Goal: Obtain resource: Obtain resource

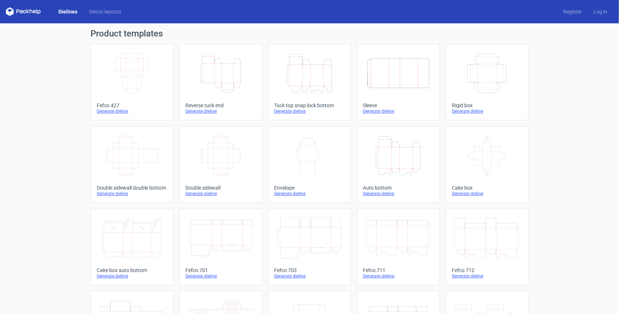
click at [58, 110] on div "Product templates Width Depth Height Fefco 427 Generate dieline Height Depth Wi…" at bounding box center [309, 239] width 619 height 433
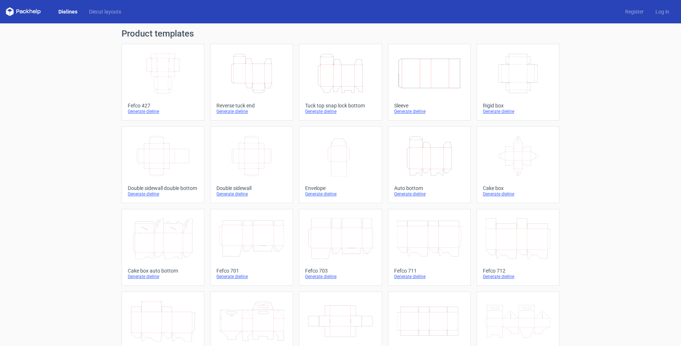
click at [63, 154] on div "Product templates Width Depth Height Fefco 427 Generate dieline Height Depth Wi…" at bounding box center [340, 239] width 681 height 433
click at [60, 164] on div "Product templates Width Depth Height Fefco 427 Generate dieline Height Depth Wi…" at bounding box center [340, 239] width 681 height 433
click at [90, 103] on div "Product templates Width Depth Height Fefco 427 Generate dieline Height Depth Wi…" at bounding box center [340, 239] width 681 height 433
click at [77, 120] on div "Product templates Width Depth Height Fefco 427 Generate dieline Height Depth Wi…" at bounding box center [340, 239] width 681 height 433
click at [343, 169] on icon "Width Height" at bounding box center [340, 155] width 65 height 41
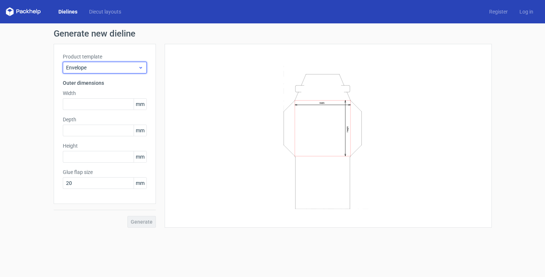
click at [127, 68] on span "Envelope" at bounding box center [102, 67] width 72 height 7
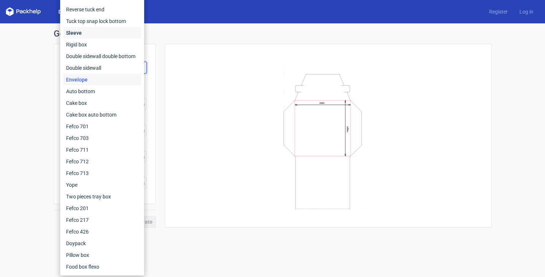
click at [89, 32] on div "Sleeve" at bounding box center [102, 33] width 78 height 12
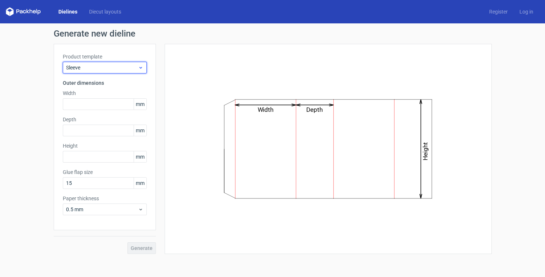
click at [91, 68] on span "Sleeve" at bounding box center [102, 67] width 72 height 7
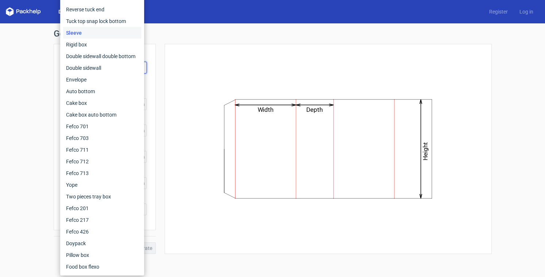
click at [26, 87] on div "Generate new dieline Product template Sleeve Outer dimensions Width mm Depth mm…" at bounding box center [272, 141] width 545 height 236
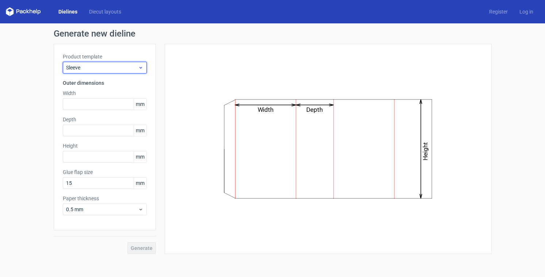
click at [117, 64] on span "Sleeve" at bounding box center [102, 67] width 72 height 7
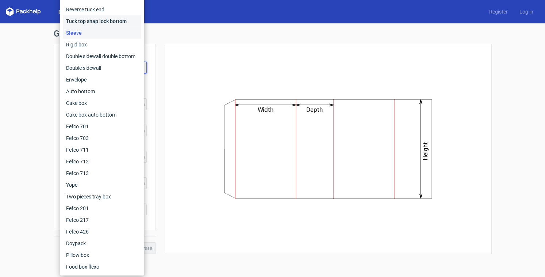
click at [88, 23] on div "Tuck top snap lock bottom" at bounding box center [102, 21] width 78 height 12
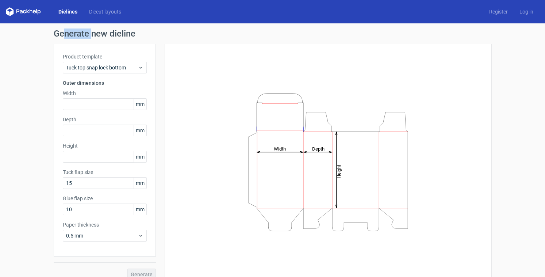
drag, startPoint x: 61, startPoint y: 32, endPoint x: 107, endPoint y: 31, distance: 45.3
click at [93, 31] on h1 "Generate new dieline" at bounding box center [273, 33] width 438 height 9
click at [110, 31] on h1 "Generate new dieline" at bounding box center [273, 33] width 438 height 9
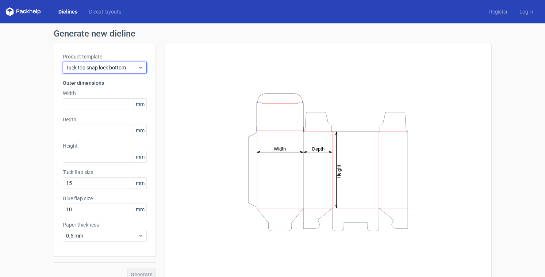
click at [94, 71] on span "Tuck top snap lock bottom" at bounding box center [102, 67] width 72 height 7
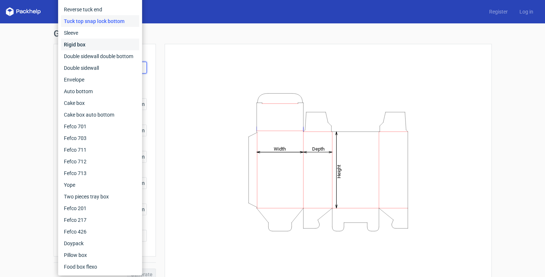
click at [80, 46] on div "Rigid box" at bounding box center [100, 45] width 78 height 12
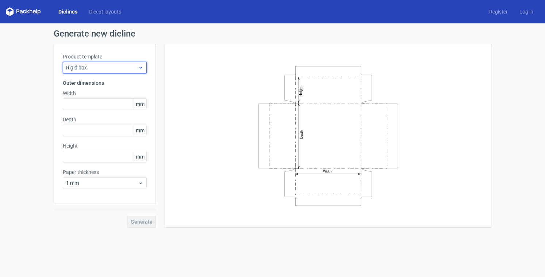
click at [82, 69] on span "Rigid box" at bounding box center [102, 67] width 72 height 7
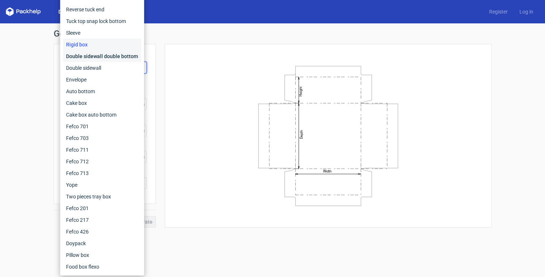
click at [88, 56] on div "Double sidewall double bottom" at bounding box center [102, 56] width 78 height 12
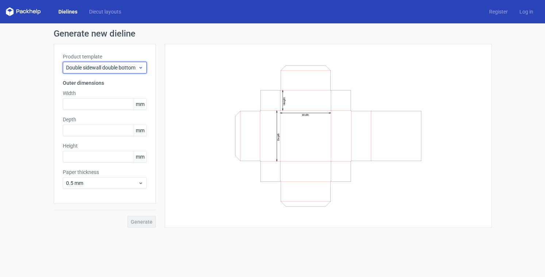
click at [101, 69] on span "Double sidewall double bottom" at bounding box center [102, 67] width 72 height 7
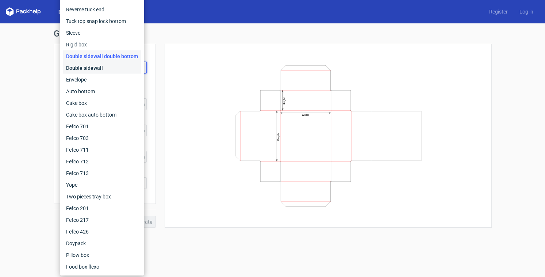
click at [90, 69] on div "Double sidewall" at bounding box center [102, 68] width 78 height 12
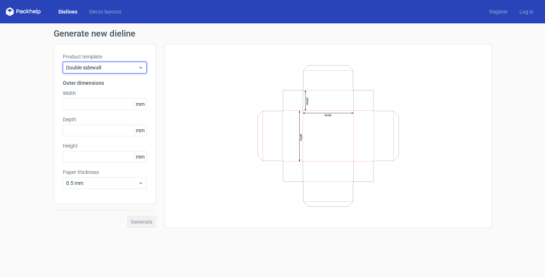
click at [90, 67] on span "Double sidewall" at bounding box center [102, 67] width 72 height 7
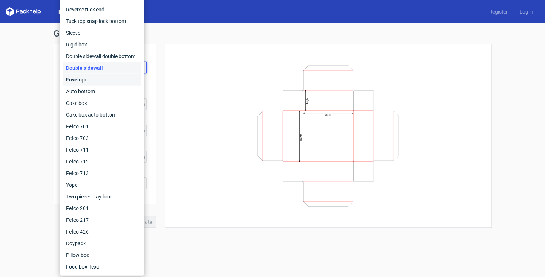
click at [89, 79] on div "Envelope" at bounding box center [102, 80] width 78 height 12
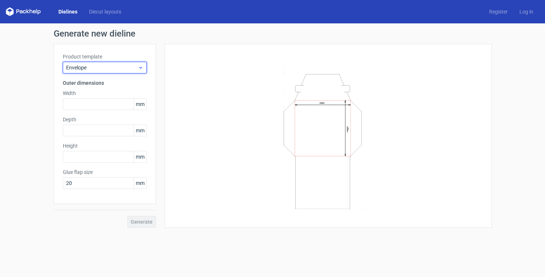
click at [102, 67] on span "Envelope" at bounding box center [102, 67] width 72 height 7
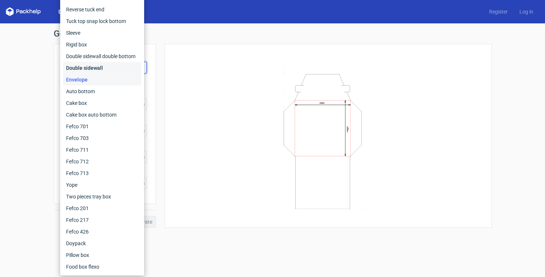
click at [102, 67] on div "Double sidewall" at bounding box center [102, 68] width 78 height 12
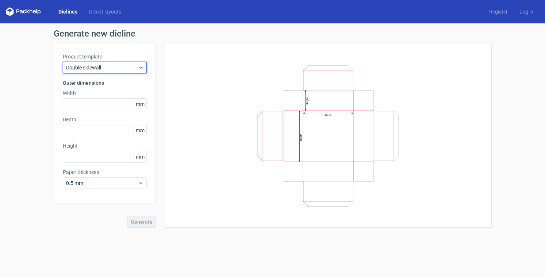
click at [102, 67] on span "Double sidewall" at bounding box center [102, 67] width 72 height 7
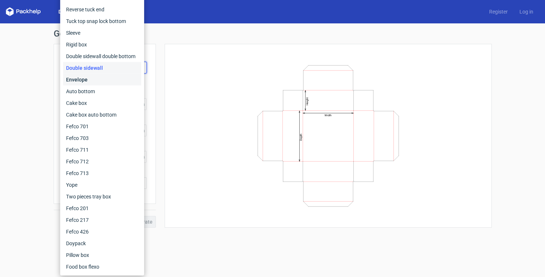
click at [84, 84] on div "Envelope" at bounding box center [102, 80] width 78 height 12
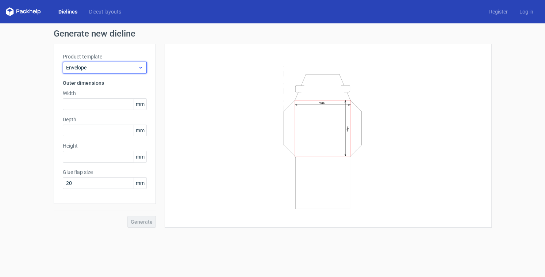
click at [110, 66] on span "Envelope" at bounding box center [102, 67] width 72 height 7
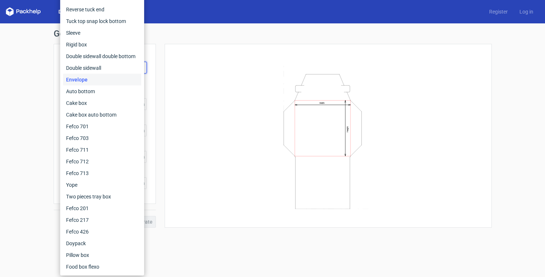
click at [2, 82] on div "Generate new dieline Product template Envelope Outer dimensions Width mm Depth …" at bounding box center [272, 128] width 545 height 210
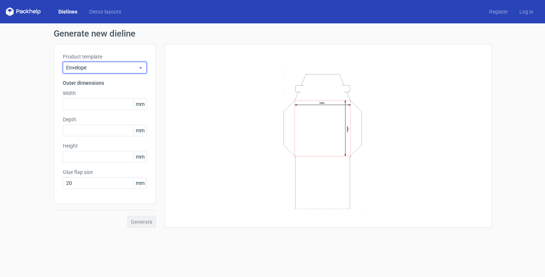
click at [107, 68] on span "Envelope" at bounding box center [102, 67] width 72 height 7
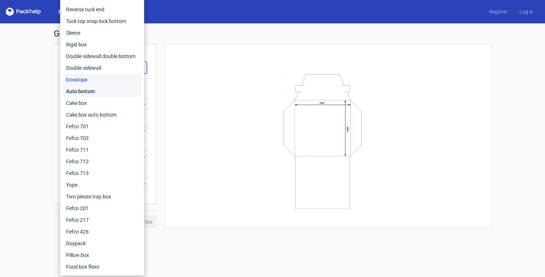
click at [88, 91] on div "Auto bottom" at bounding box center [102, 91] width 78 height 12
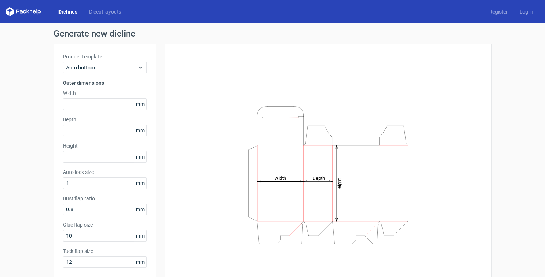
scroll to position [29, 0]
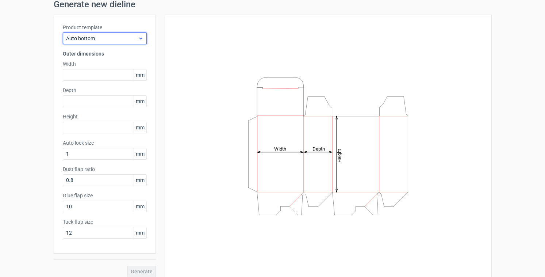
click at [79, 38] on span "Auto bottom" at bounding box center [102, 38] width 72 height 7
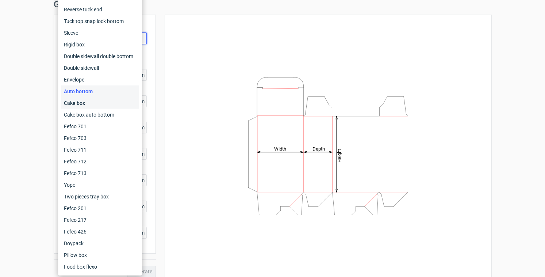
click at [69, 102] on div "Cake box" at bounding box center [100, 103] width 78 height 12
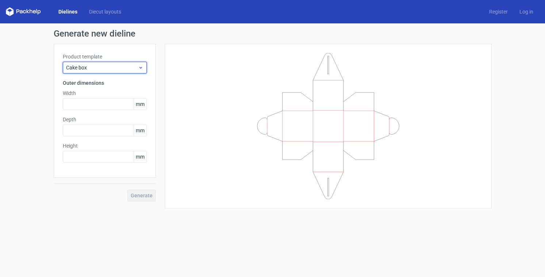
click at [87, 64] on span "Cake box" at bounding box center [102, 67] width 72 height 7
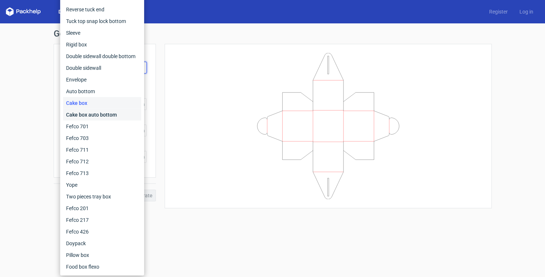
click at [105, 114] on div "Cake box auto bottom" at bounding box center [102, 115] width 78 height 12
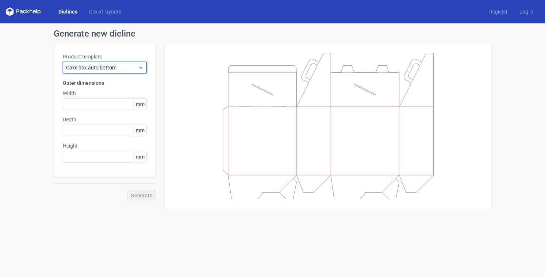
click at [95, 69] on span "Cake box auto bottom" at bounding box center [102, 67] width 72 height 7
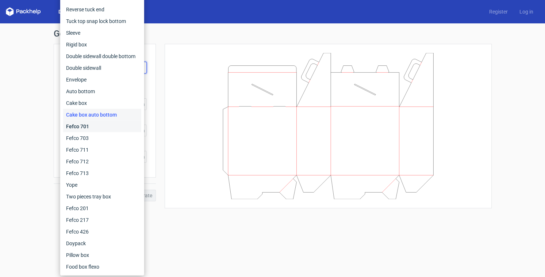
click at [70, 124] on div "Fefco 701" at bounding box center [102, 126] width 78 height 12
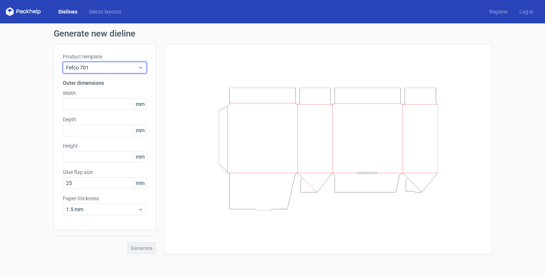
click at [86, 69] on span "Fefco 701" at bounding box center [102, 67] width 72 height 7
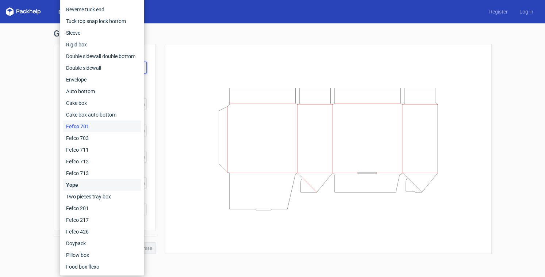
click at [82, 183] on div "Yope" at bounding box center [102, 185] width 78 height 12
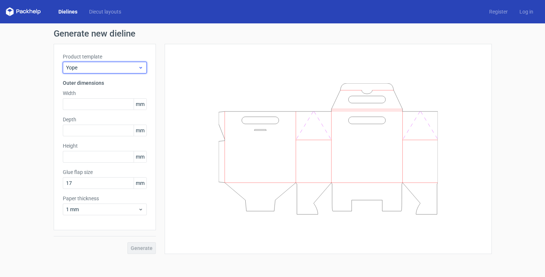
click at [85, 66] on span "Yope" at bounding box center [102, 67] width 72 height 7
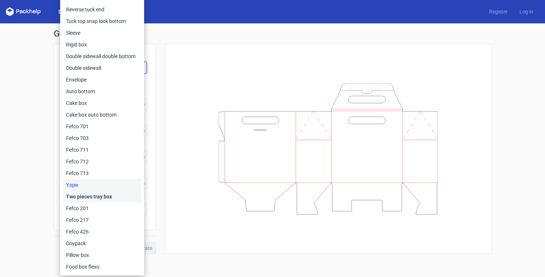
click at [85, 197] on div "Two pieces tray box" at bounding box center [102, 197] width 78 height 12
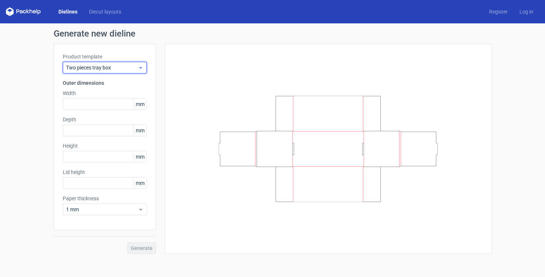
click at [85, 68] on span "Two pieces tray box" at bounding box center [102, 67] width 72 height 7
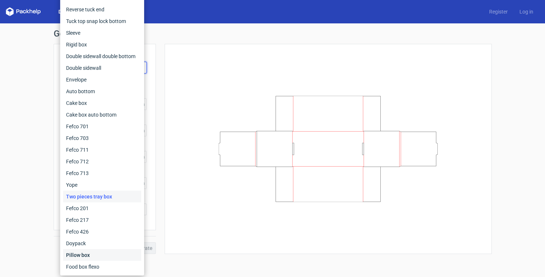
click at [77, 254] on div "Pillow box" at bounding box center [102, 255] width 78 height 12
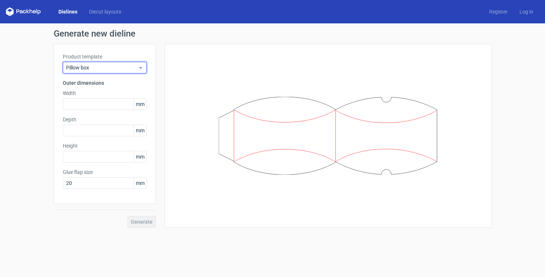
click at [83, 68] on span "Pillow box" at bounding box center [102, 67] width 72 height 7
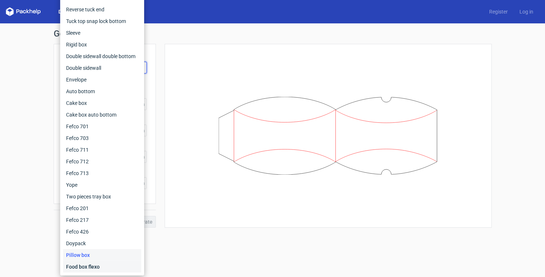
click at [81, 267] on div "Food box flexo" at bounding box center [102, 267] width 78 height 12
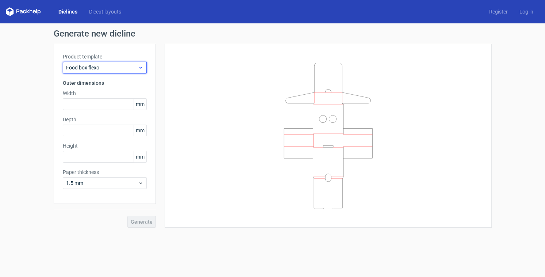
click at [93, 64] on span "Food box flexo" at bounding box center [102, 67] width 72 height 7
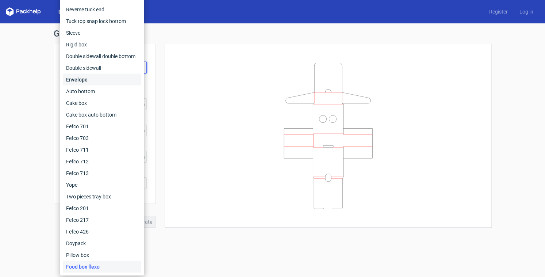
click at [81, 78] on div "Envelope" at bounding box center [102, 80] width 78 height 12
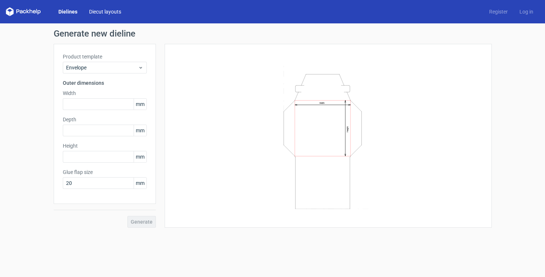
click at [102, 14] on link "Diecut layouts" at bounding box center [105, 11] width 44 height 7
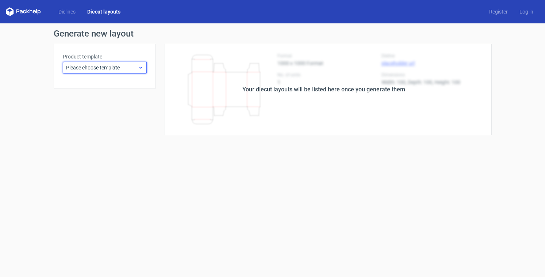
click at [105, 69] on span "Please choose template" at bounding box center [102, 67] width 72 height 7
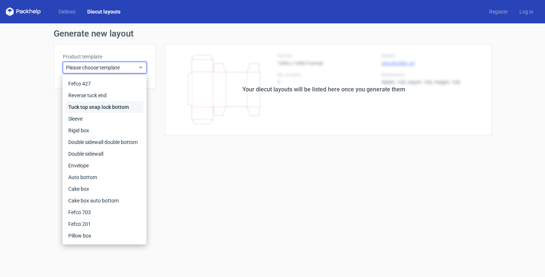
click at [93, 103] on div "Tuck top snap lock bottom" at bounding box center [104, 107] width 78 height 12
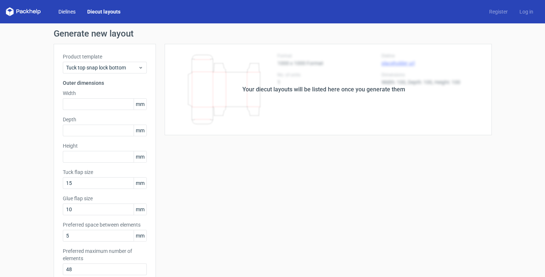
click at [63, 12] on link "Dielines" at bounding box center [67, 11] width 29 height 7
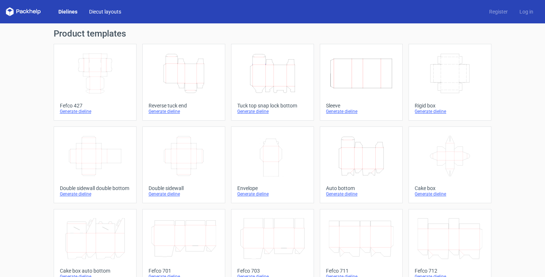
click at [101, 11] on link "Diecut layouts" at bounding box center [105, 11] width 44 height 7
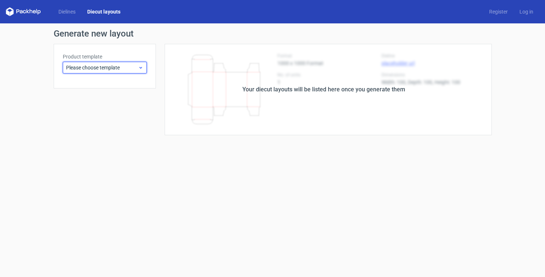
click at [105, 69] on span "Please choose template" at bounding box center [102, 67] width 72 height 7
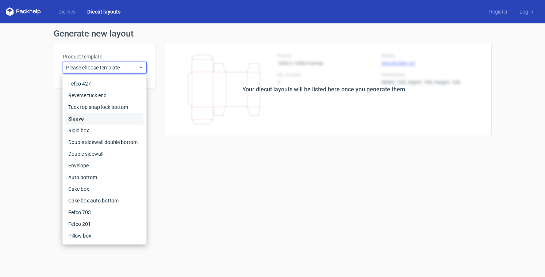
click at [83, 115] on div "Sleeve" at bounding box center [104, 119] width 78 height 12
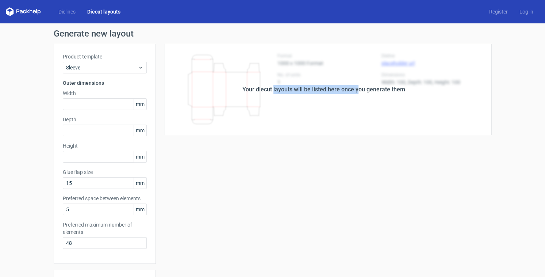
drag, startPoint x: 272, startPoint y: 89, endPoint x: 361, endPoint y: 87, distance: 88.4
click at [357, 88] on div "Your diecut layouts will be listed here once you generate them" at bounding box center [323, 89] width 163 height 9
click at [361, 87] on div "Your diecut layouts will be listed here once you generate them" at bounding box center [323, 89] width 163 height 9
click at [68, 13] on link "Dielines" at bounding box center [67, 11] width 29 height 7
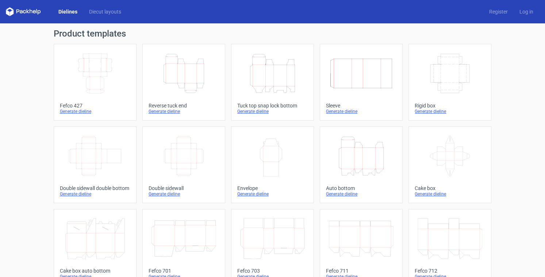
click at [362, 79] on icon "Width Depth Height" at bounding box center [361, 73] width 65 height 41
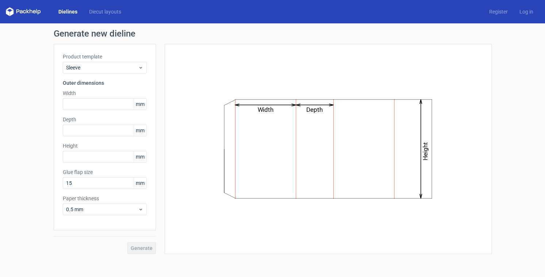
drag, startPoint x: 24, startPoint y: 72, endPoint x: 55, endPoint y: 66, distance: 30.8
click at [25, 72] on div "Generate new dieline Product template Sleeve Outer dimensions Width mm Depth mm…" at bounding box center [272, 141] width 545 height 236
click at [89, 69] on span "Sleeve" at bounding box center [102, 67] width 72 height 7
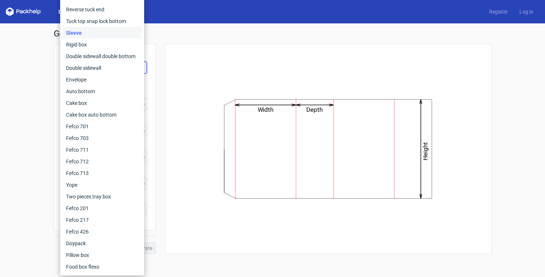
click at [32, 202] on div "Generate new dieline Product template Sleeve Outer dimensions Width mm Depth mm…" at bounding box center [272, 141] width 545 height 236
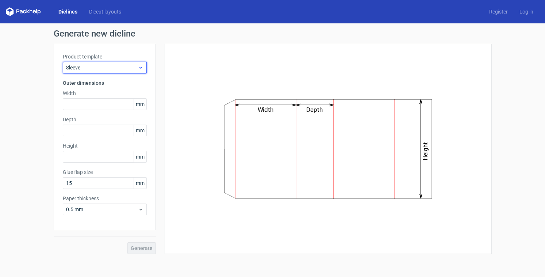
click at [90, 65] on span "Sleeve" at bounding box center [102, 67] width 72 height 7
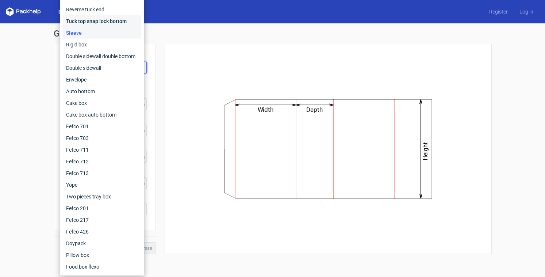
click at [87, 22] on div "Tuck top snap lock bottom" at bounding box center [102, 21] width 78 height 12
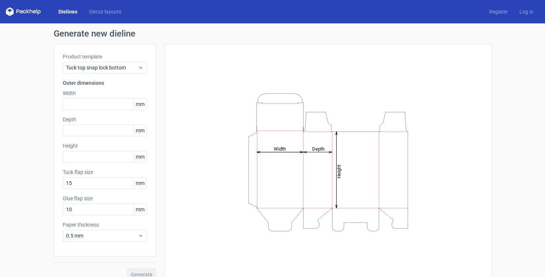
click at [137, 103] on span "mm" at bounding box center [140, 104] width 13 height 11
click at [114, 103] on input "text" at bounding box center [105, 104] width 84 height 12
click at [88, 104] on input "text" at bounding box center [105, 104] width 84 height 12
type input "80"
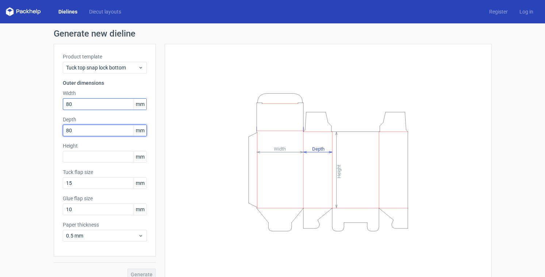
type input "80"
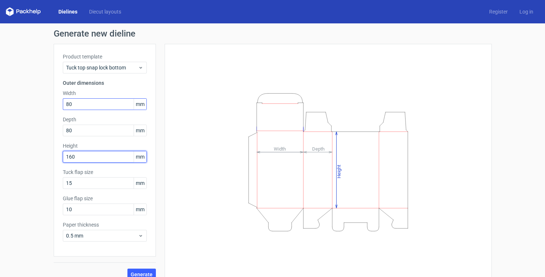
type input "160"
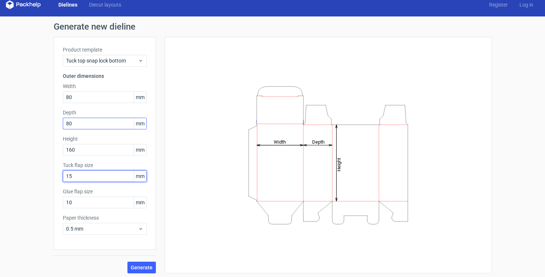
scroll to position [9, 0]
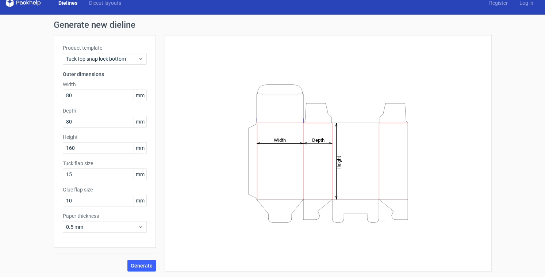
click at [23, 246] on div "Generate new dieline Product template Tuck top snap lock bottom Outer dimension…" at bounding box center [272, 146] width 545 height 262
click at [139, 265] on span "Generate" at bounding box center [142, 265] width 22 height 5
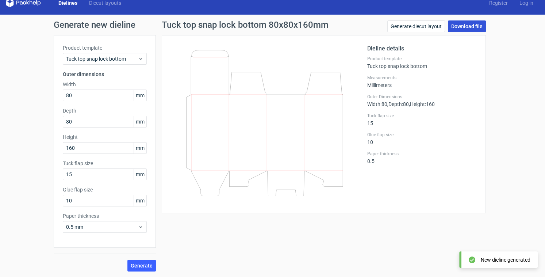
click at [467, 25] on link "Download file" at bounding box center [467, 26] width 38 height 12
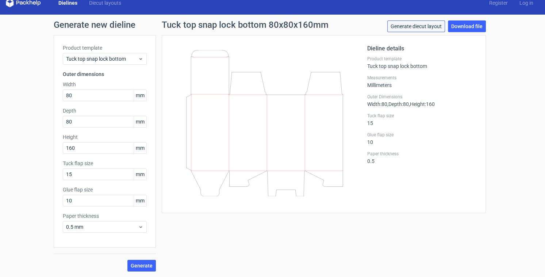
click at [422, 26] on link "Generate diecut layout" at bounding box center [416, 26] width 58 height 12
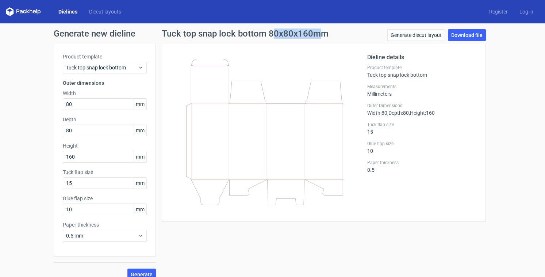
drag, startPoint x: 270, startPoint y: 35, endPoint x: 315, endPoint y: 32, distance: 44.6
click at [315, 32] on h1 "Tuck top snap lock bottom 80x80x160mm" at bounding box center [245, 33] width 167 height 9
click at [316, 32] on h1 "Tuck top snap lock bottom 80x80x160mm" at bounding box center [245, 33] width 167 height 9
